Goal: Information Seeking & Learning: Learn about a topic

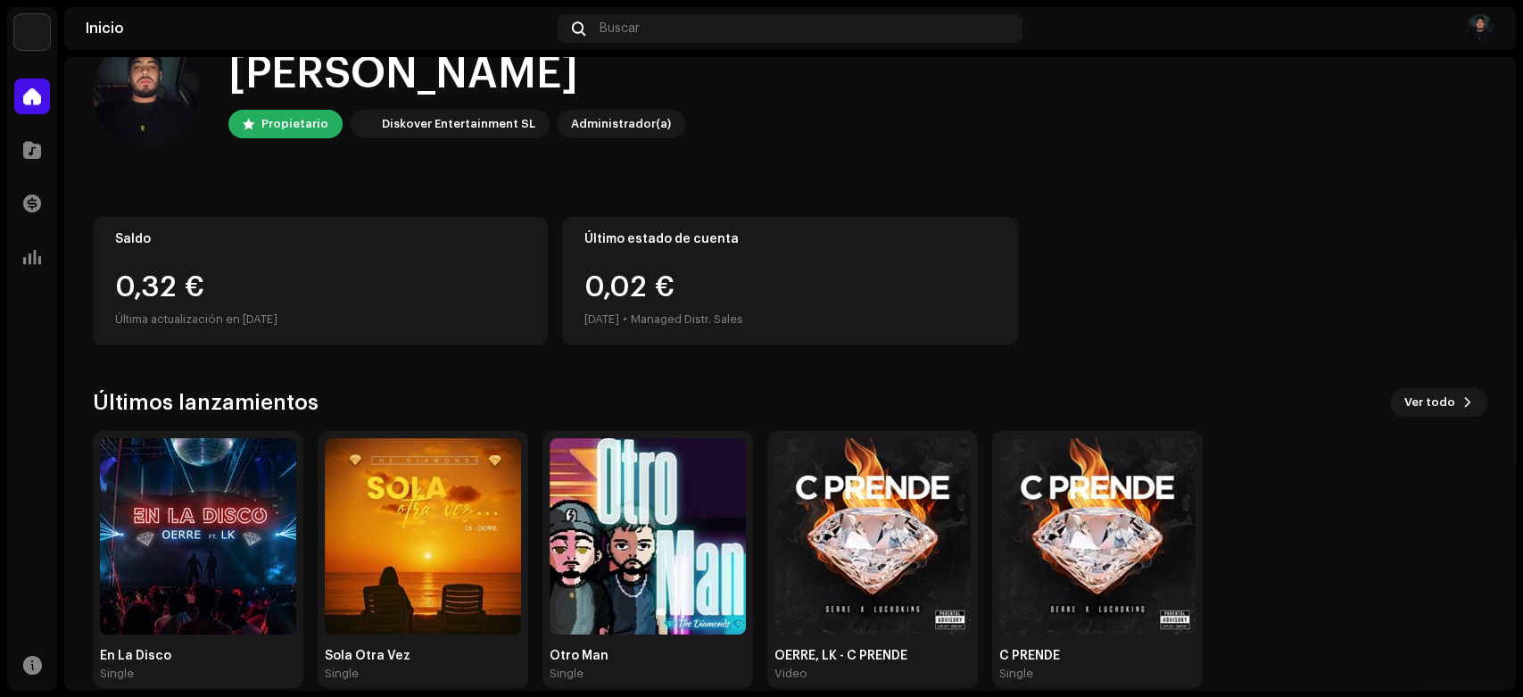
scroll to position [73, 0]
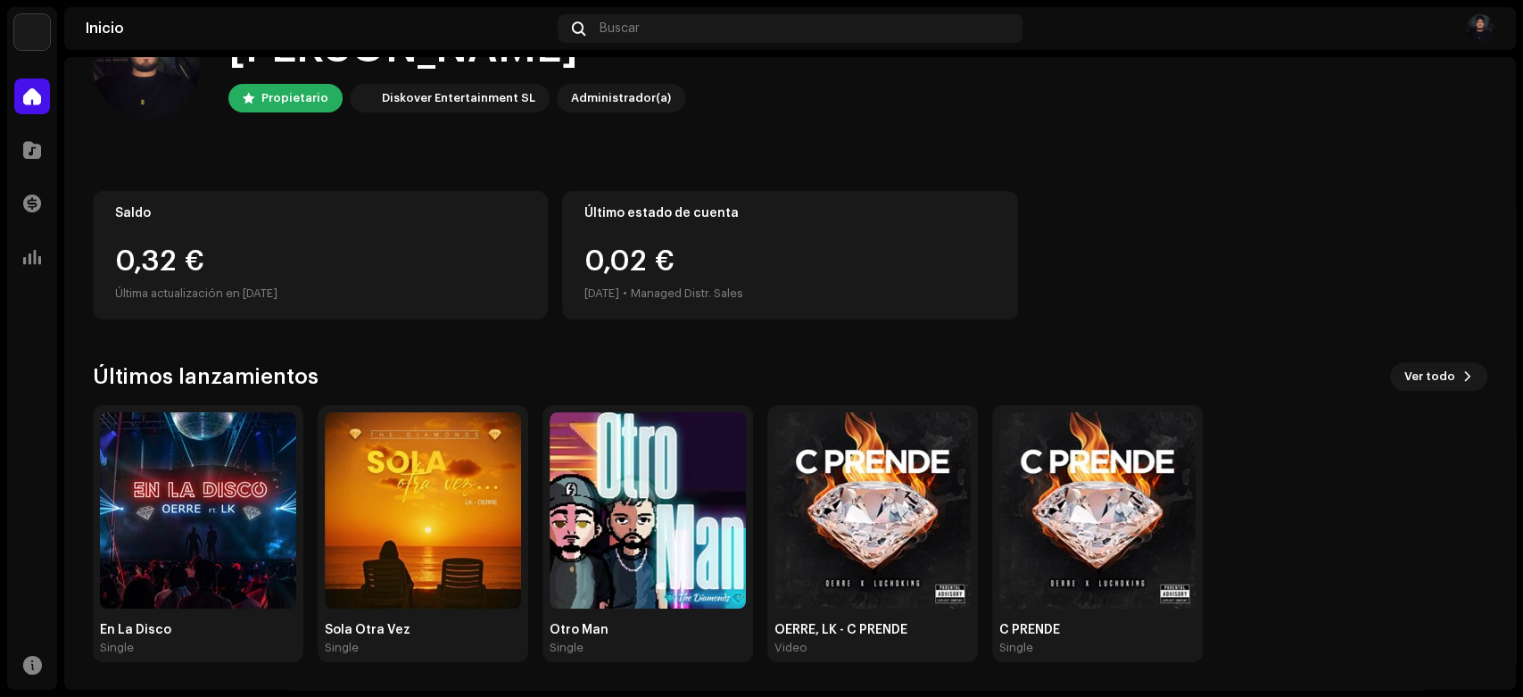
click at [270, 249] on div "0,32 €" at bounding box center [320, 261] width 410 height 29
click at [1420, 377] on span "Ver todo" at bounding box center [1429, 377] width 51 height 36
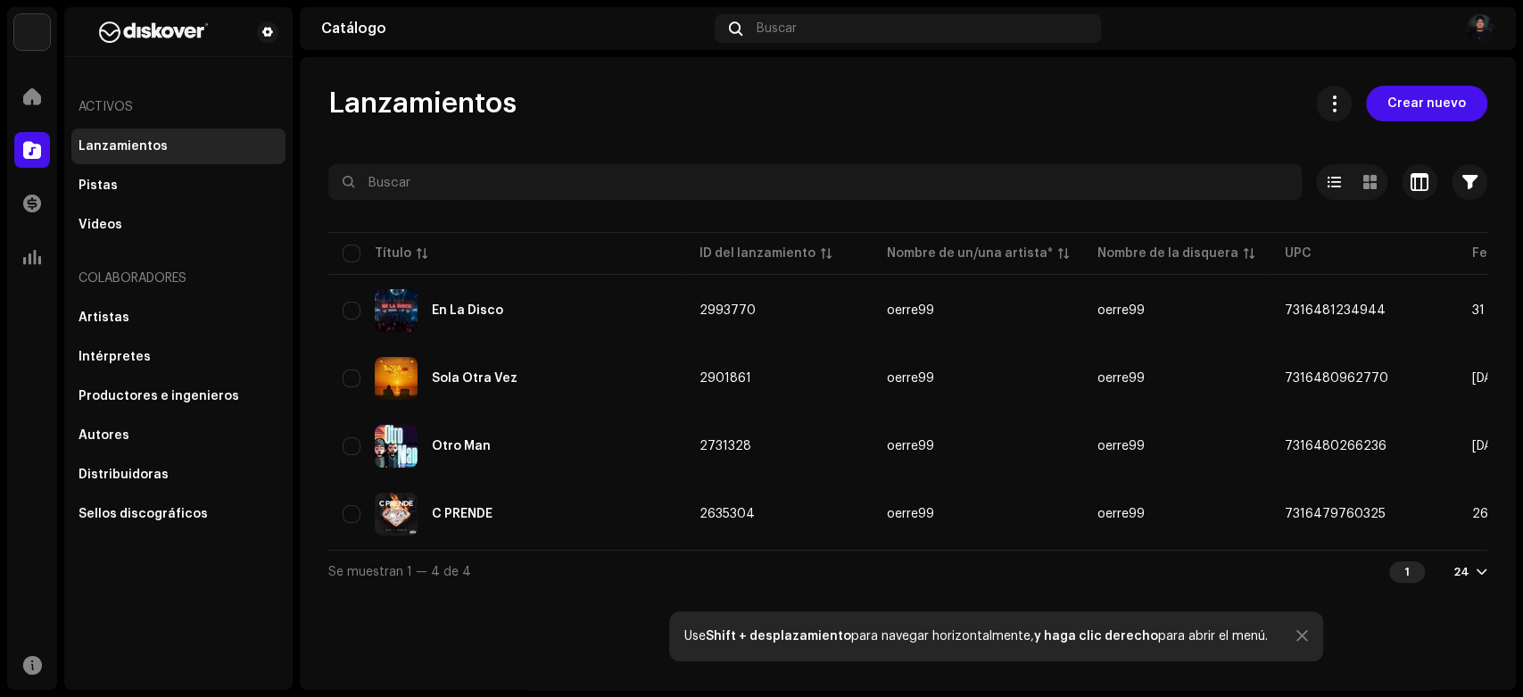
drag, startPoint x: 568, startPoint y: 555, endPoint x: 690, endPoint y: 554, distance: 122.2
click at [690, 554] on div "Se muestran 1 — 4 de 4 1 24" at bounding box center [907, 570] width 1159 height 43
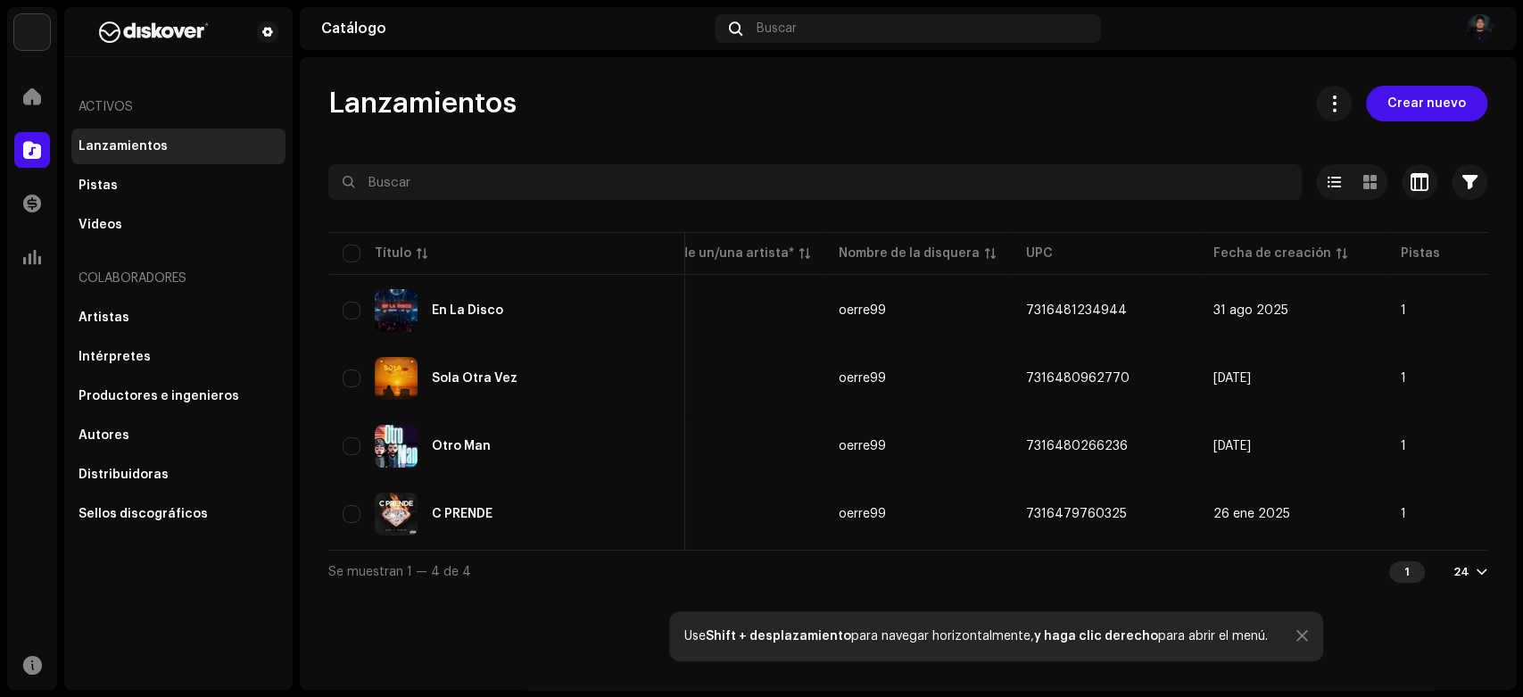
scroll to position [0, 344]
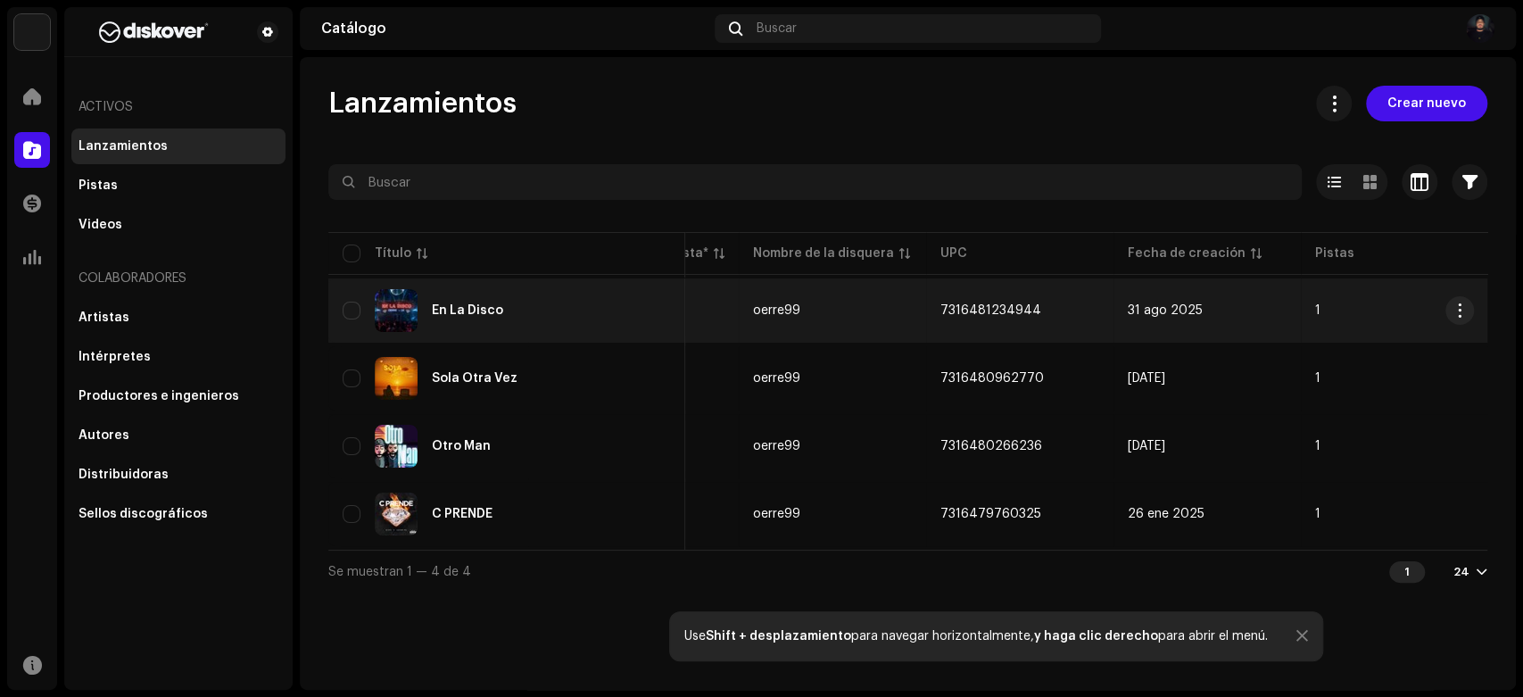
click at [449, 292] on div "En La Disco" at bounding box center [507, 310] width 328 height 43
